Goal: Transaction & Acquisition: Download file/media

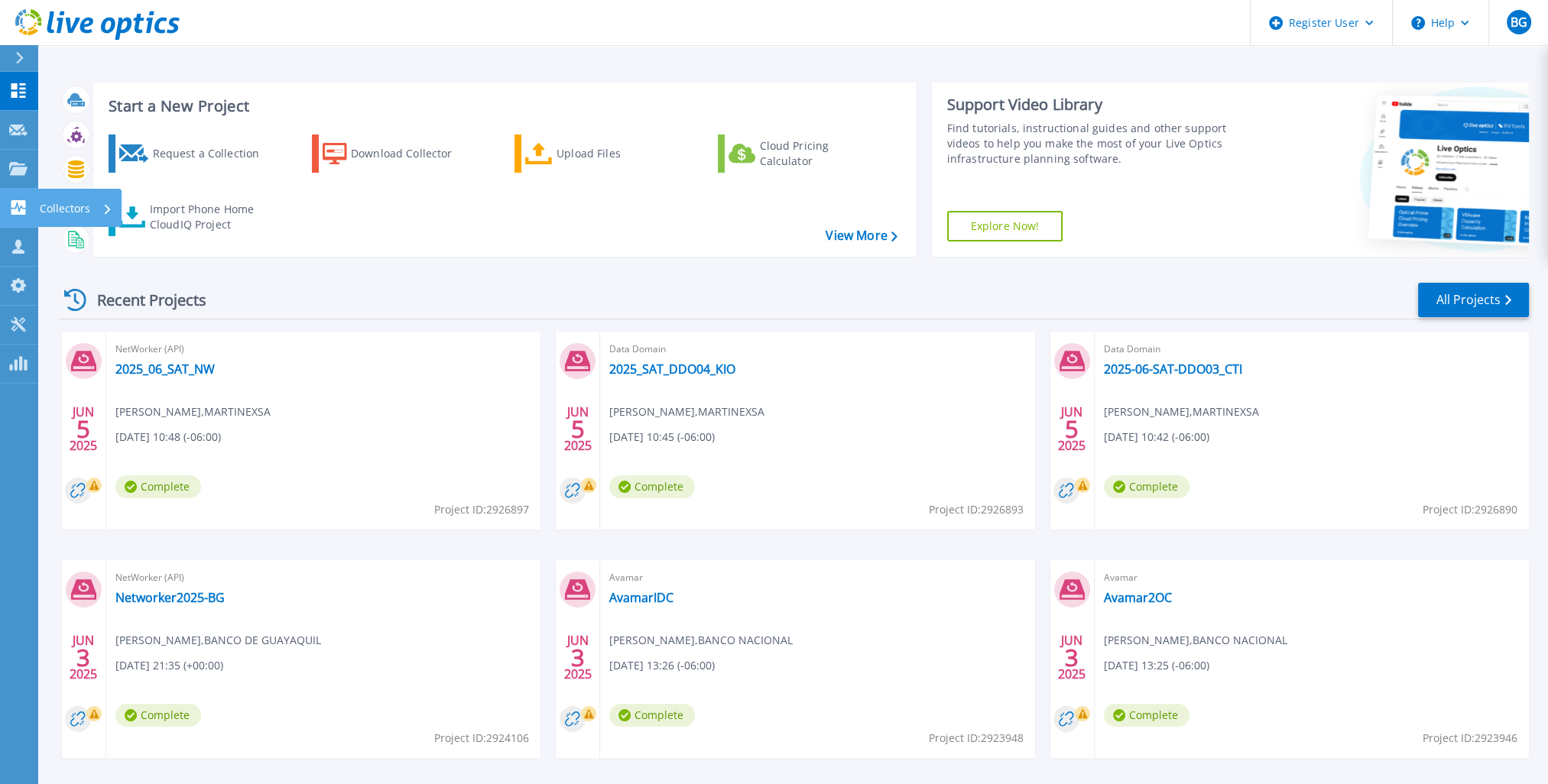
click at [25, 191] on link "Collectors Collectors" at bounding box center [19, 208] width 38 height 39
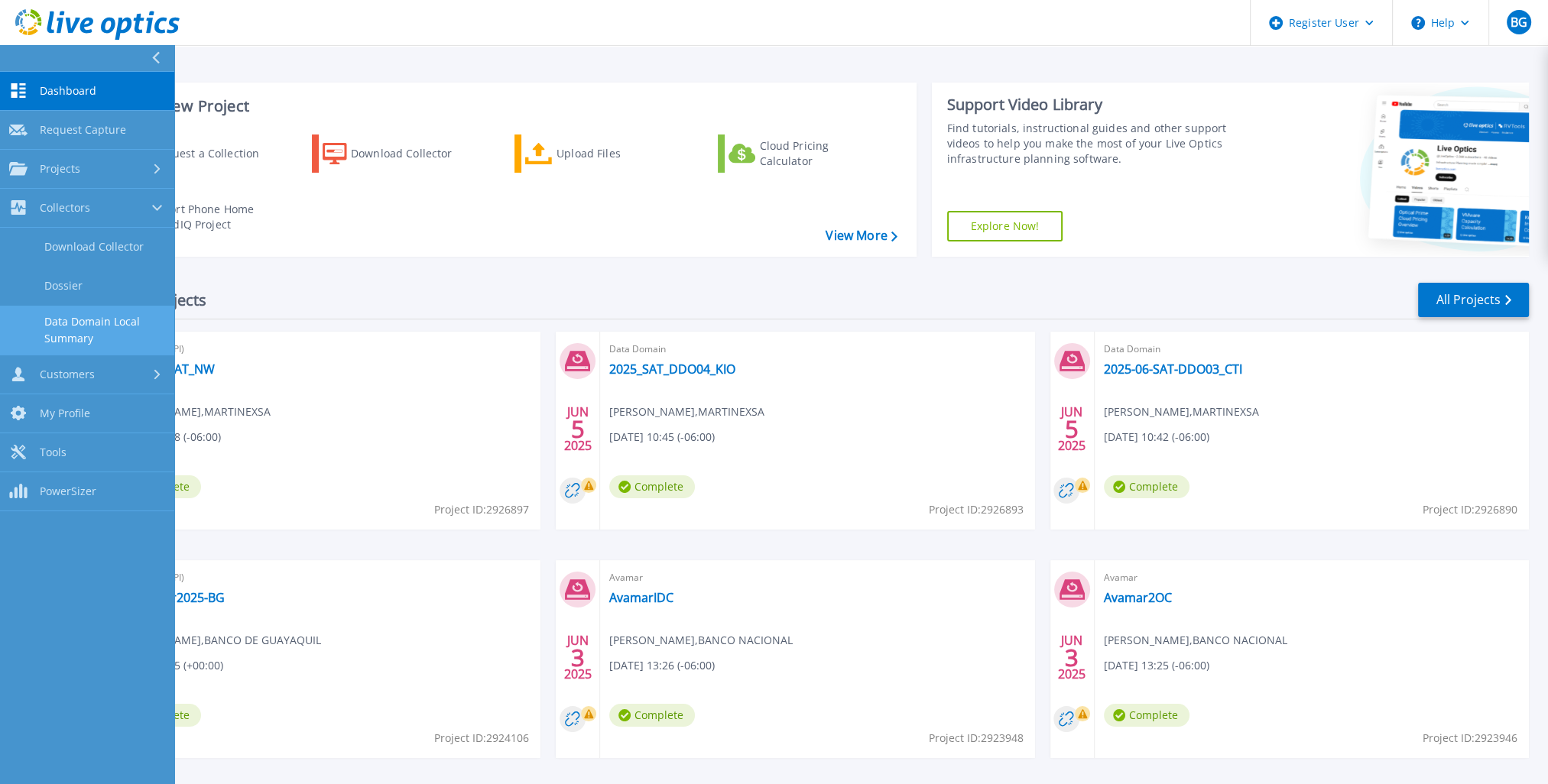
click at [125, 335] on link "Data Domain Local Summary" at bounding box center [87, 329] width 174 height 49
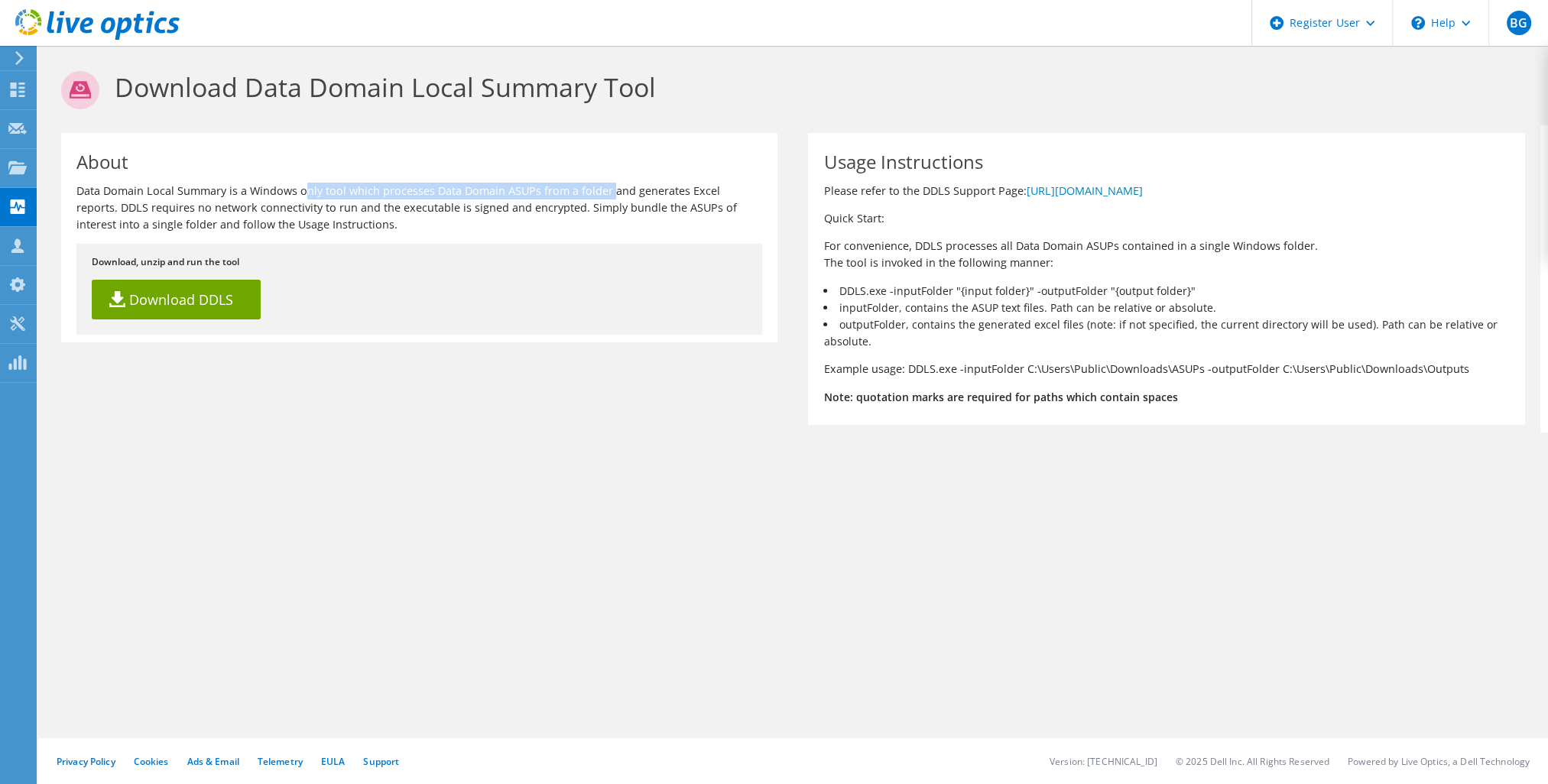
drag, startPoint x: 166, startPoint y: 196, endPoint x: 482, endPoint y: 195, distance: 316.0
click at [482, 195] on p "Data Domain Local Summary is a Windows only tool which processes Data Domain AS…" at bounding box center [419, 207] width 686 height 50
click at [547, 308] on div "Download, unzip and run the tool Download DDLS" at bounding box center [419, 289] width 686 height 91
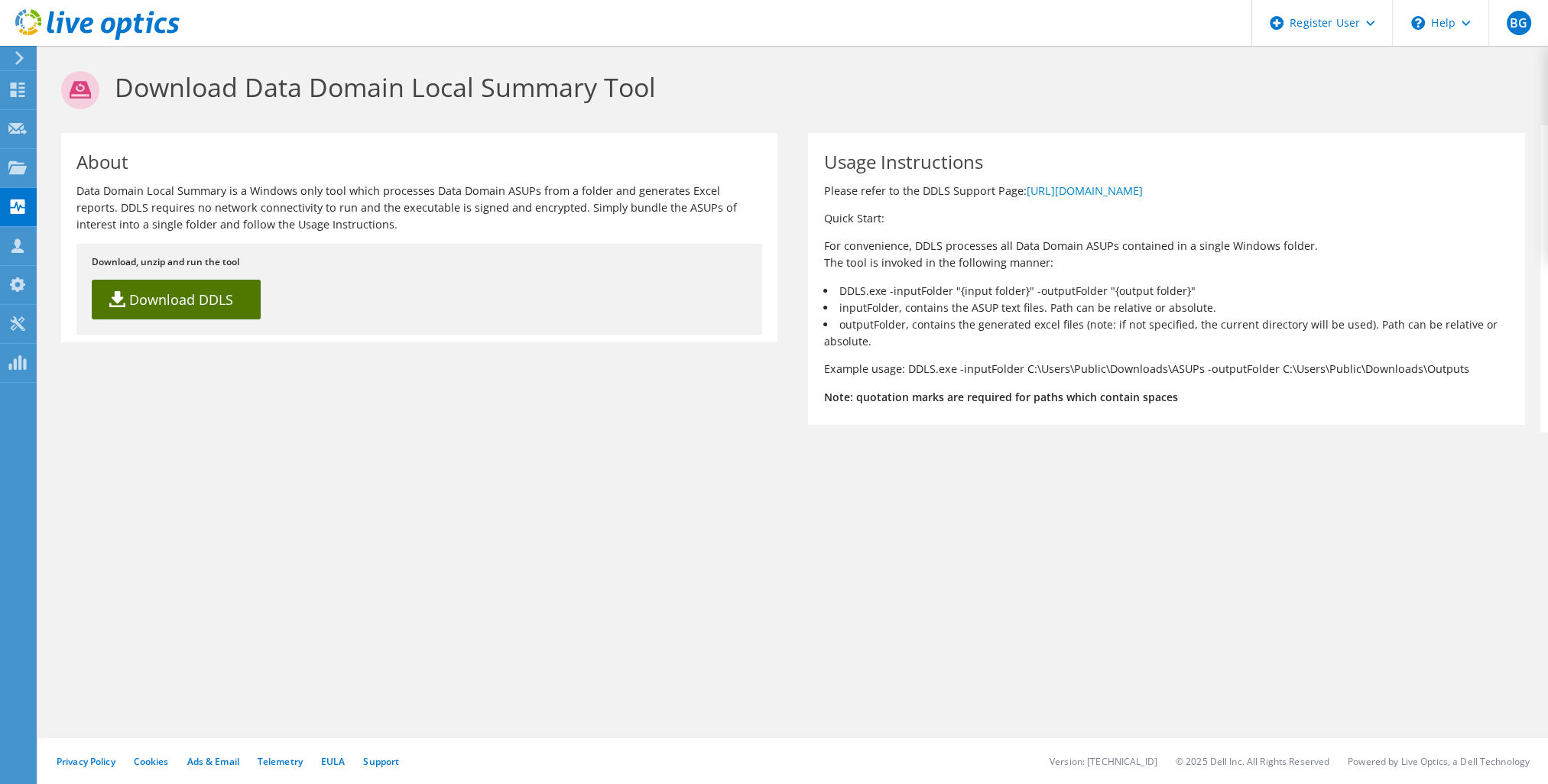
drag, startPoint x: 172, startPoint y: 295, endPoint x: 183, endPoint y: 299, distance: 11.7
click at [172, 295] on link "Download DDLS" at bounding box center [176, 299] width 169 height 39
drag, startPoint x: 557, startPoint y: 201, endPoint x: 691, endPoint y: 227, distance: 136.5
click at [691, 227] on p "Data Domain Local Summary is a Windows only tool which processes Data Domain AS…" at bounding box center [419, 207] width 686 height 50
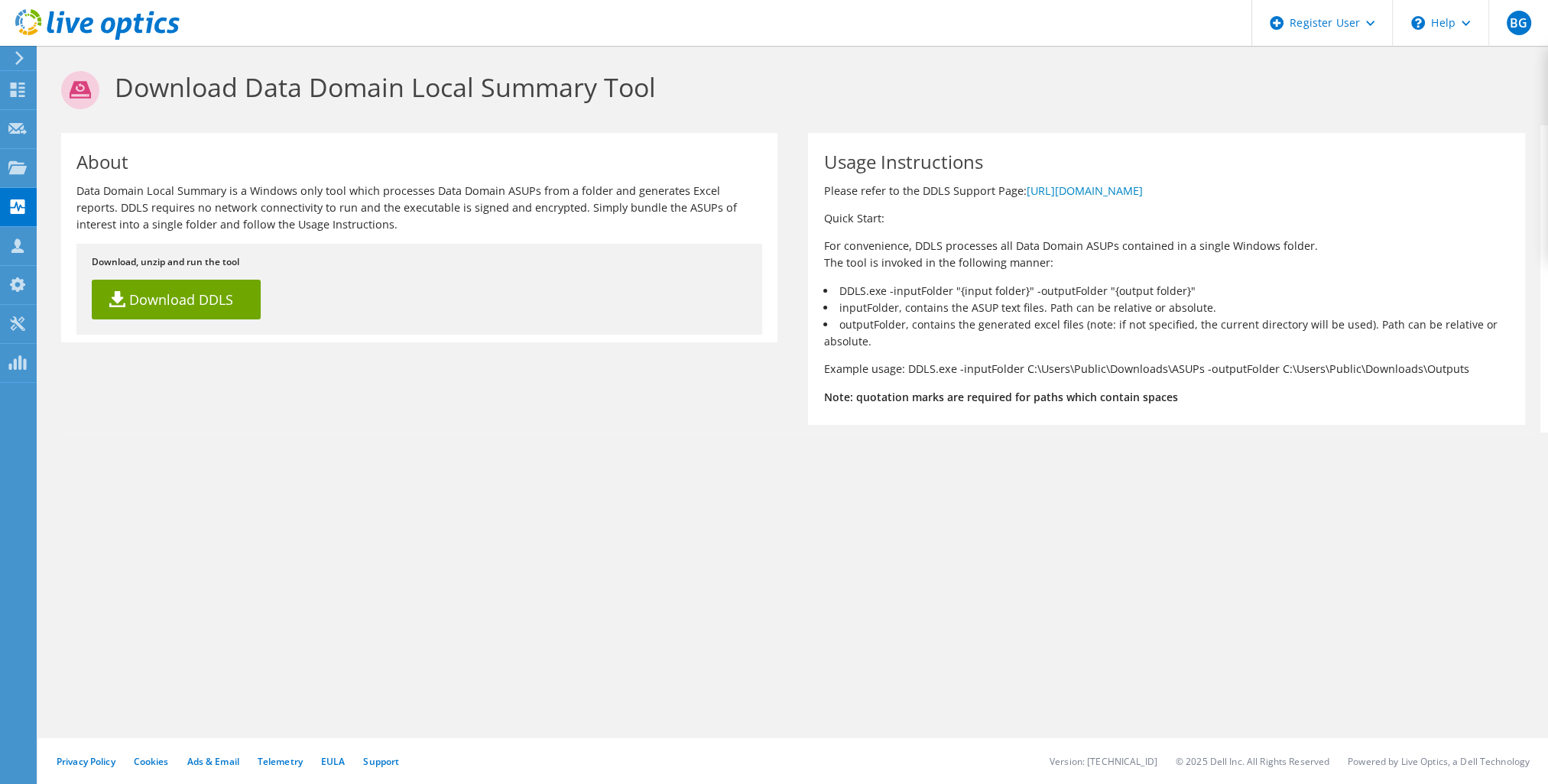
click at [612, 227] on p "Data Domain Local Summary is a Windows only tool which processes Data Domain AS…" at bounding box center [419, 207] width 686 height 50
drag, startPoint x: 831, startPoint y: 243, endPoint x: 1073, endPoint y: 247, distance: 242.0
click at [1073, 247] on p "For convenience, DDLS processes all Data Domain ASUPs contained in a single Win…" at bounding box center [1166, 254] width 686 height 33
click at [1064, 257] on p "For convenience, DDLS processes all Data Domain ASUPs contained in a single Win…" at bounding box center [1166, 254] width 686 height 33
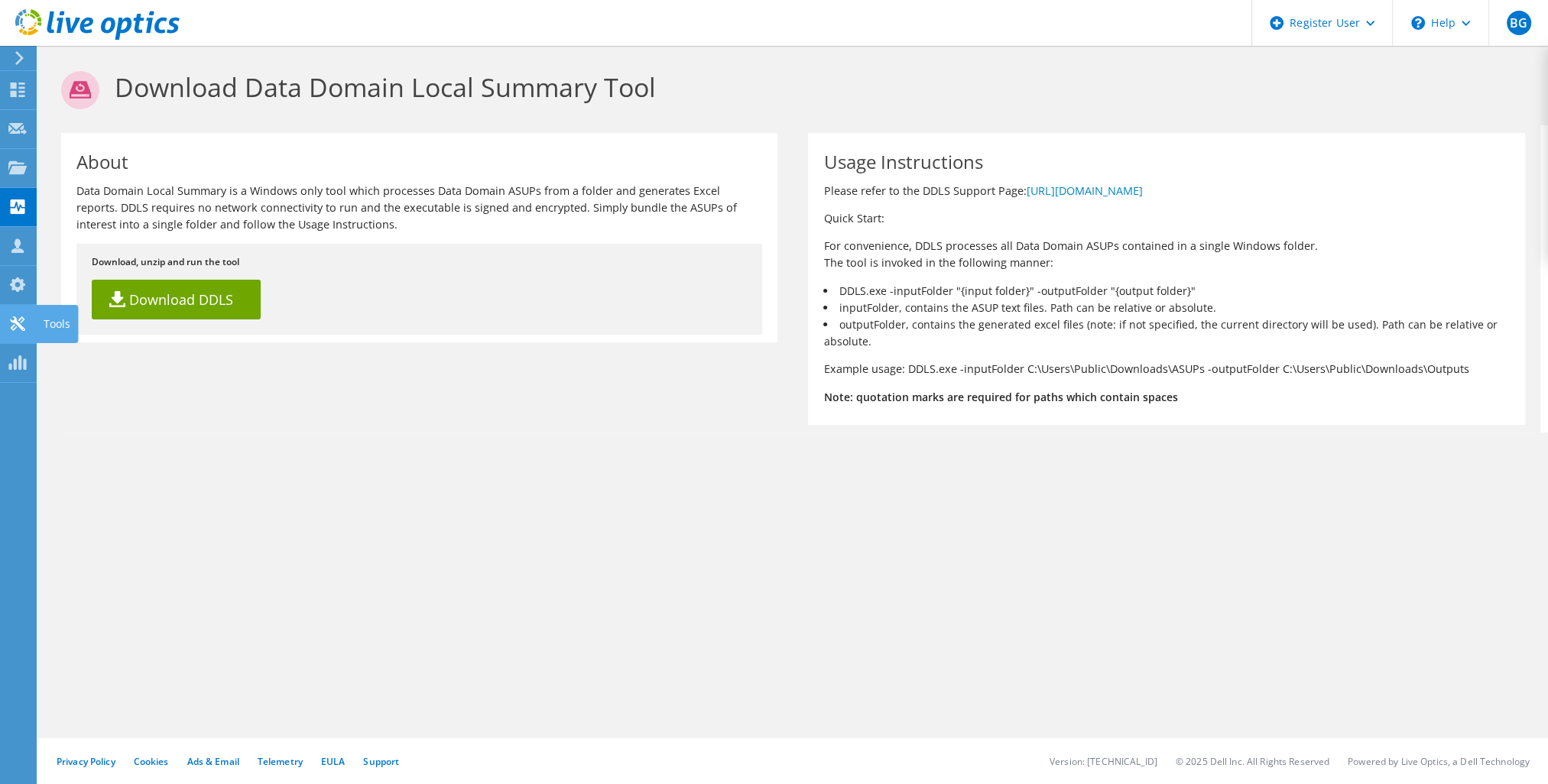
click at [18, 329] on icon at bounding box center [18, 323] width 19 height 15
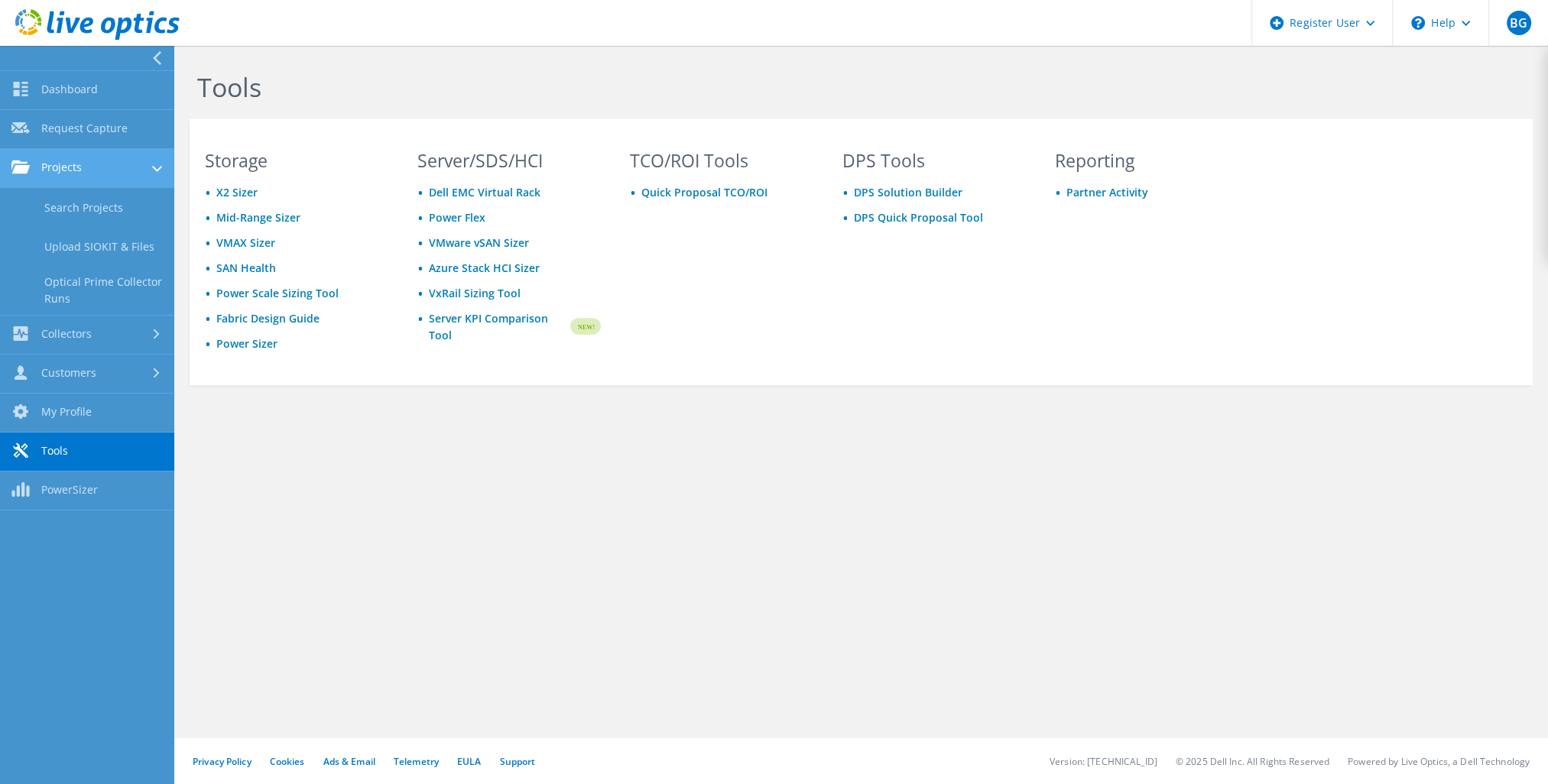
click at [137, 173] on link "Projects" at bounding box center [87, 169] width 174 height 39
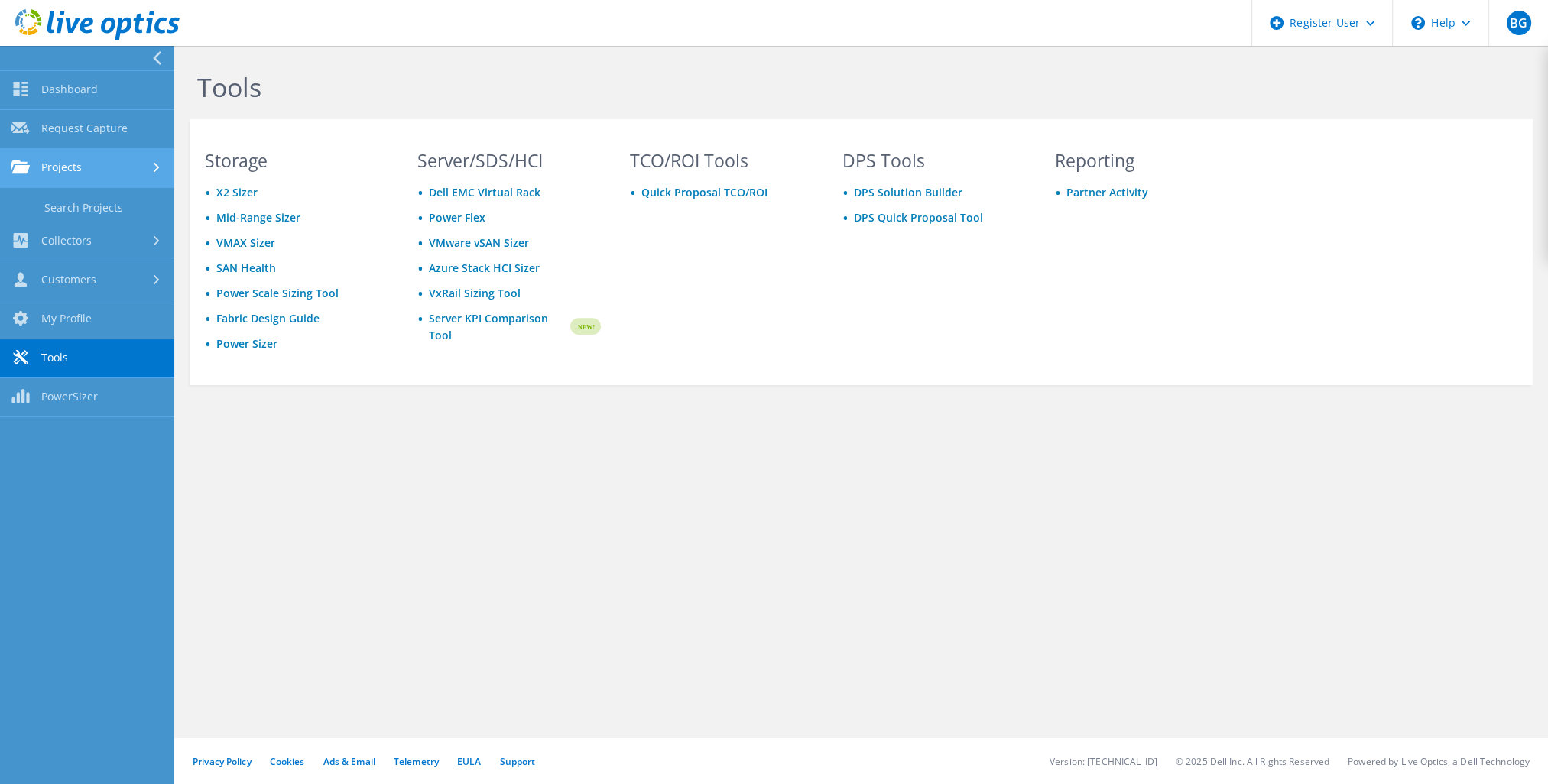
click at [133, 169] on link "Projects" at bounding box center [87, 169] width 174 height 39
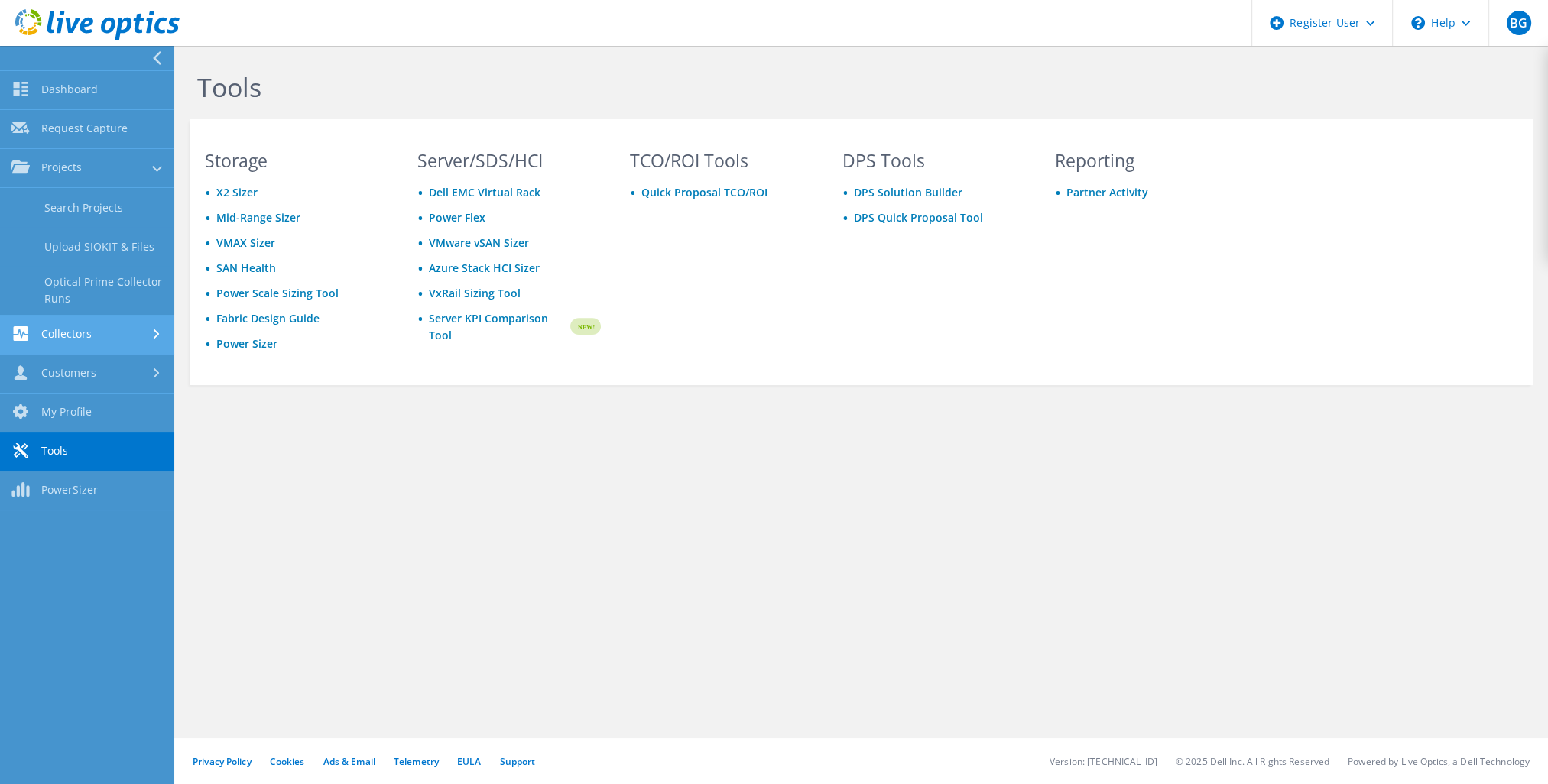
click at [135, 336] on link "Collectors" at bounding box center [87, 335] width 174 height 39
click at [124, 246] on link "Download Collector" at bounding box center [87, 247] width 174 height 39
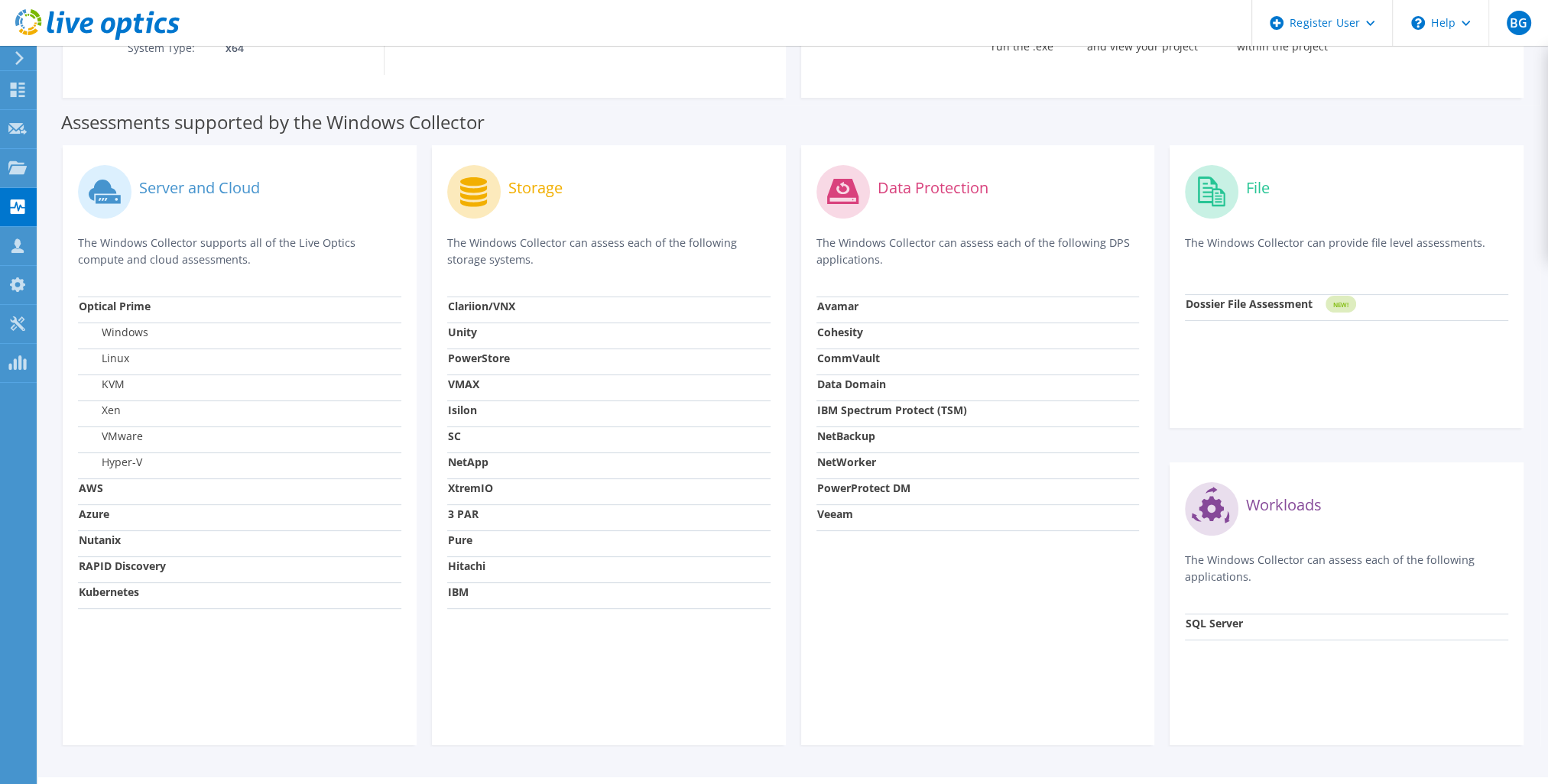
scroll to position [397, 0]
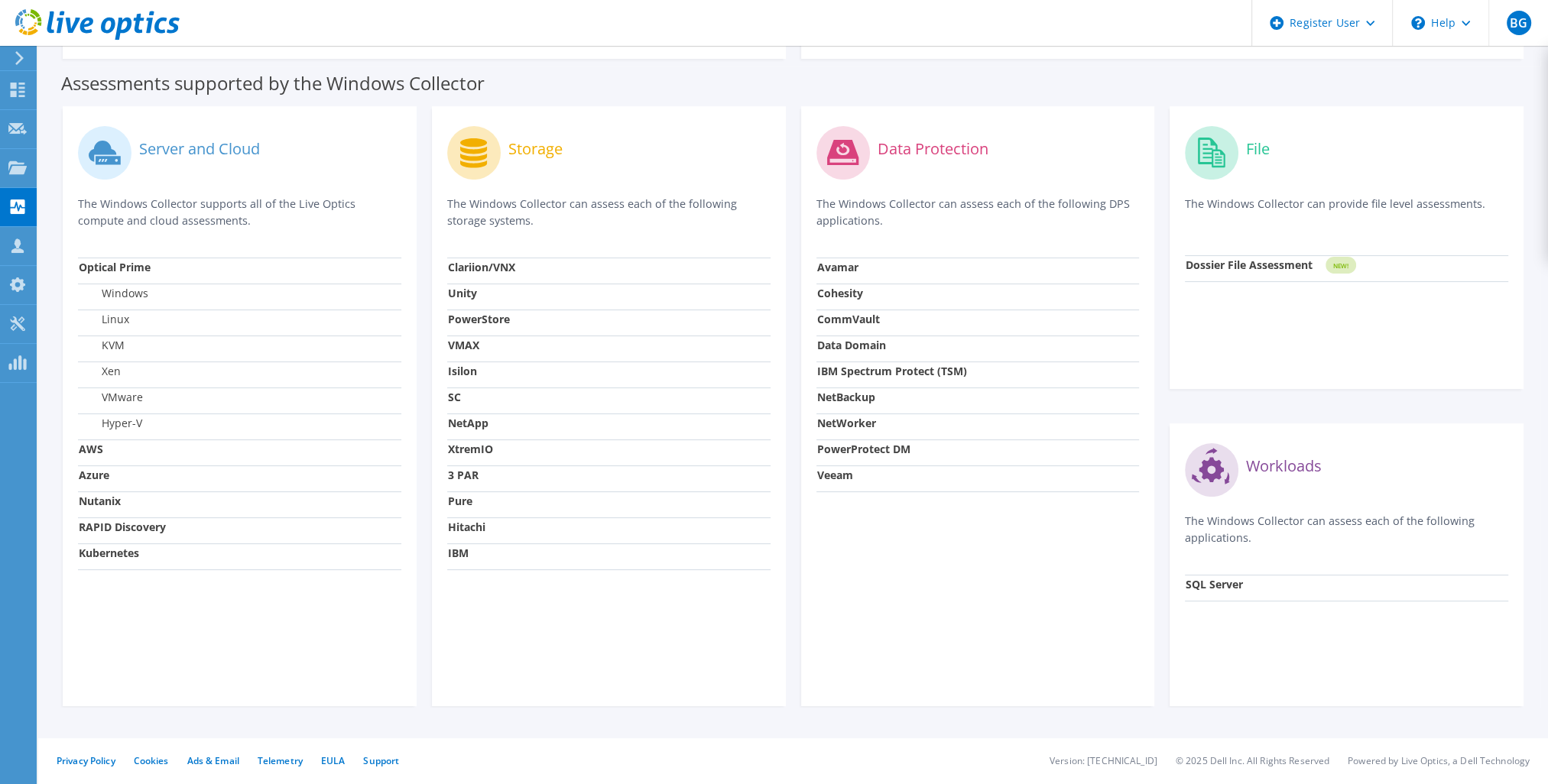
click at [895, 337] on td "Data Domain" at bounding box center [978, 349] width 323 height 26
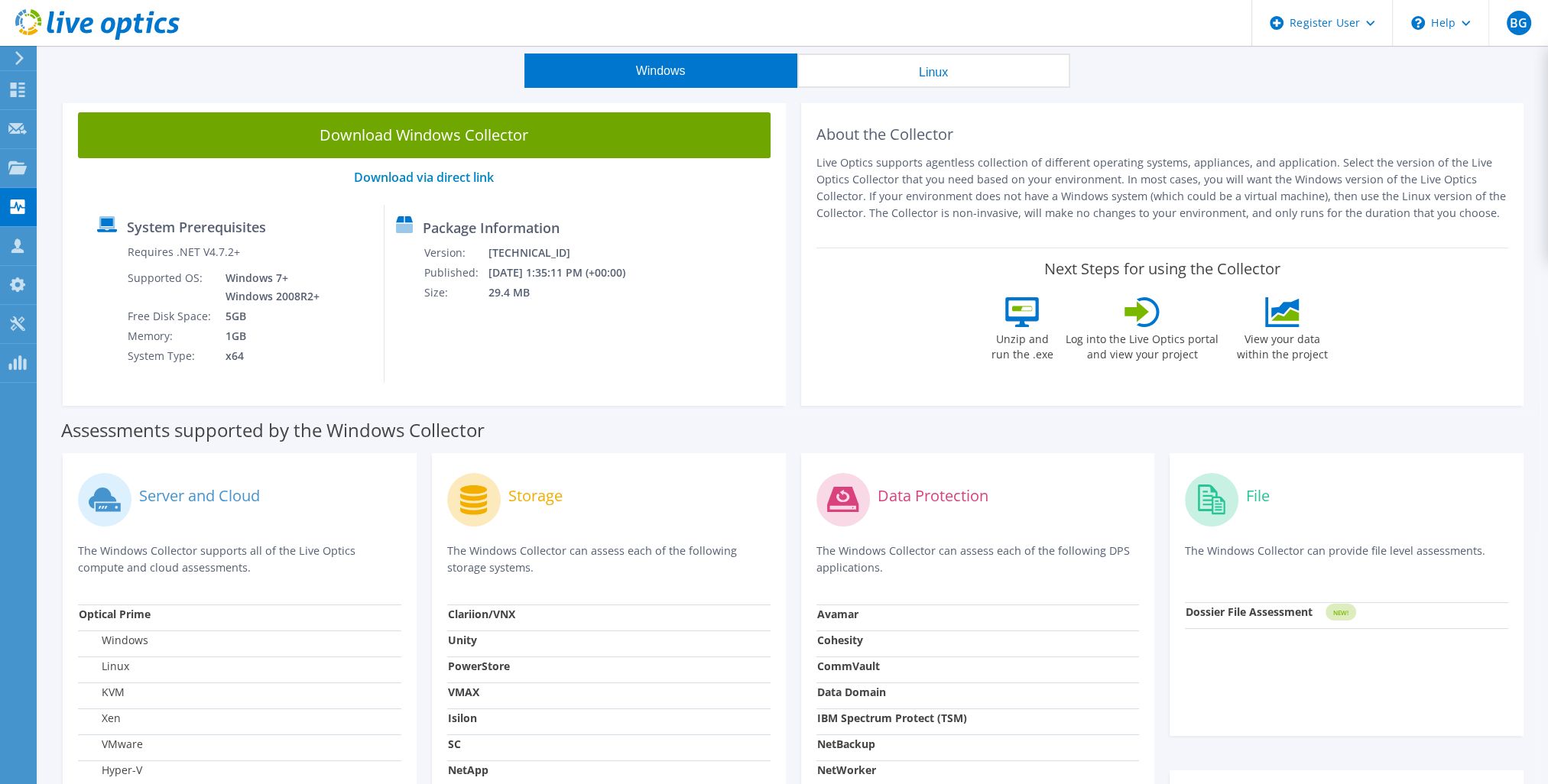
scroll to position [0, 0]
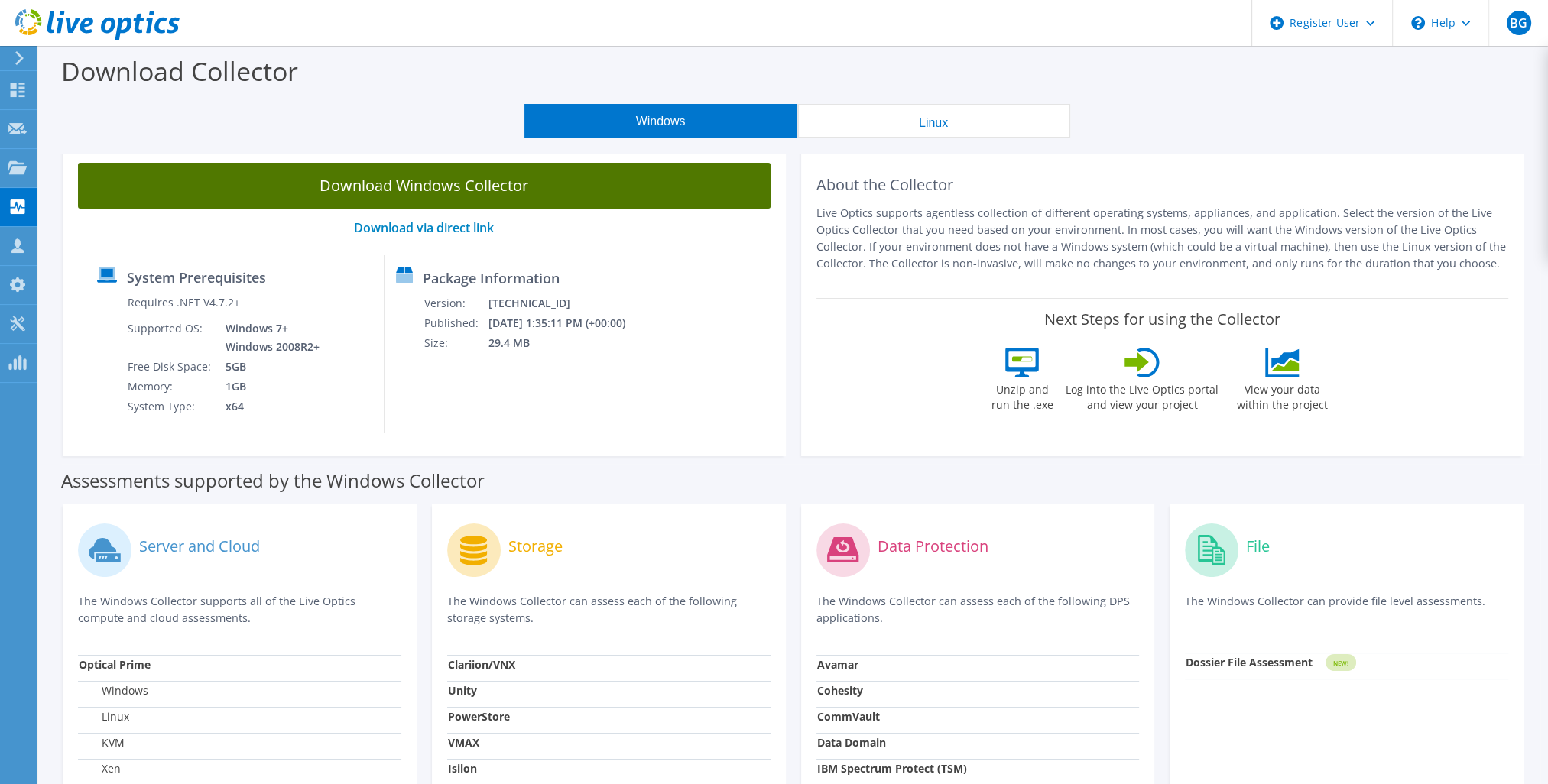
click at [300, 189] on link "Download Windows Collector" at bounding box center [425, 186] width 693 height 46
